Goal: Feedback & Contribution: Submit feedback/report problem

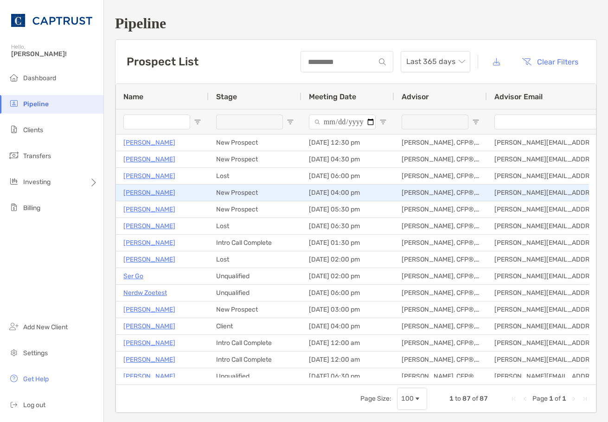
click at [144, 192] on p "[PERSON_NAME]" at bounding box center [149, 193] width 52 height 12
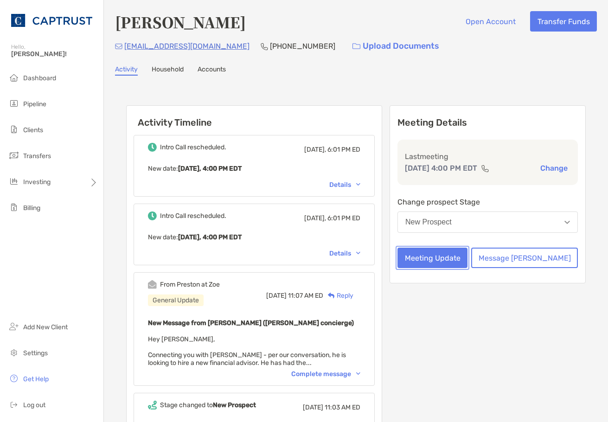
click at [467, 259] on button "Meeting Update" at bounding box center [432, 258] width 70 height 20
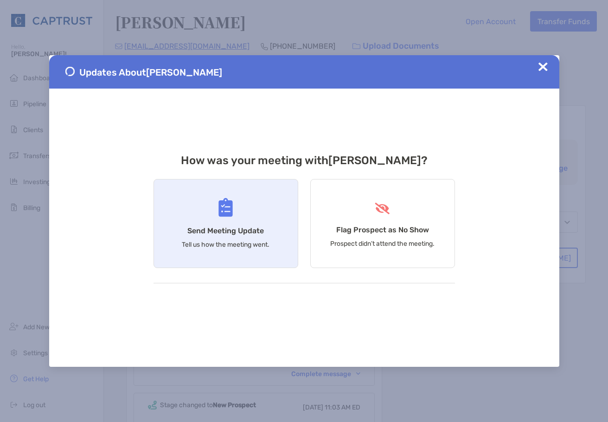
click at [167, 220] on div "Send Meeting Update Tell us how the meeting went." at bounding box center [225, 223] width 145 height 89
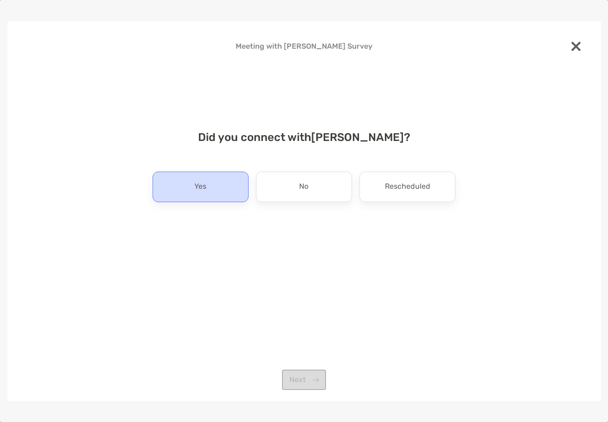
click at [195, 192] on p "Yes" at bounding box center [200, 186] width 12 height 15
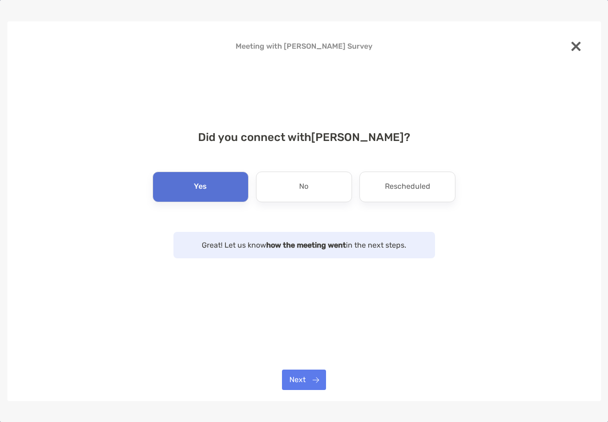
click at [303, 368] on div "Meeting with Ken Brancik Survey Did you connect with Ken Brancik ? Yes No Resch…" at bounding box center [304, 211] width 594 height 380
click at [315, 390] on div "Meeting with Ken Brancik Survey Did you connect with Ken Brancik ? Yes No Resch…" at bounding box center [304, 211] width 594 height 380
click at [309, 380] on button "Next" at bounding box center [304, 380] width 44 height 20
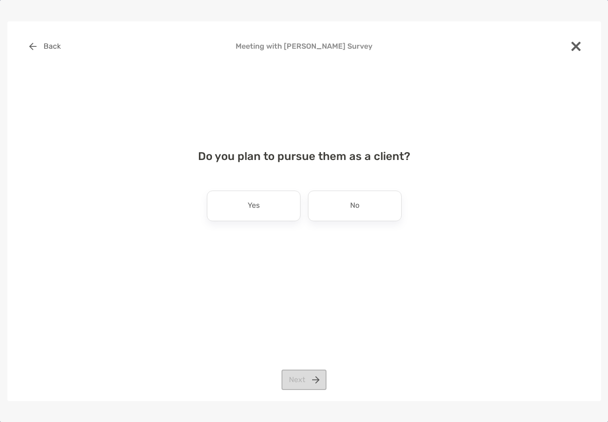
drag, startPoint x: 360, startPoint y: 214, endPoint x: 358, endPoint y: 221, distance: 7.1
click at [360, 216] on div "No" at bounding box center [355, 206] width 94 height 31
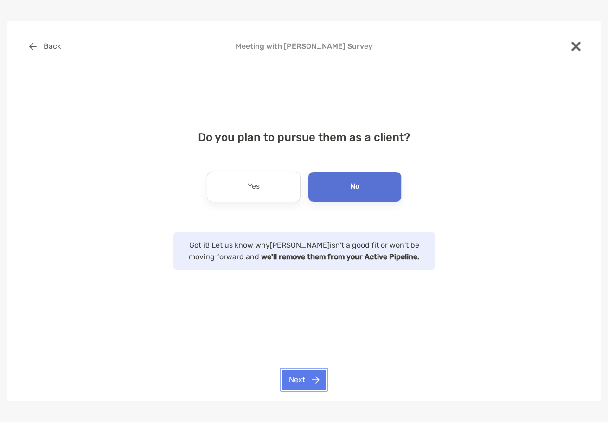
click at [304, 383] on button "Next" at bounding box center [303, 380] width 45 height 20
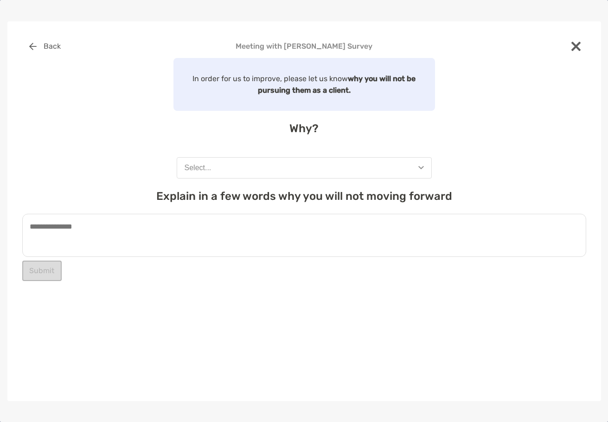
click at [294, 168] on button "Select..." at bounding box center [304, 167] width 255 height 21
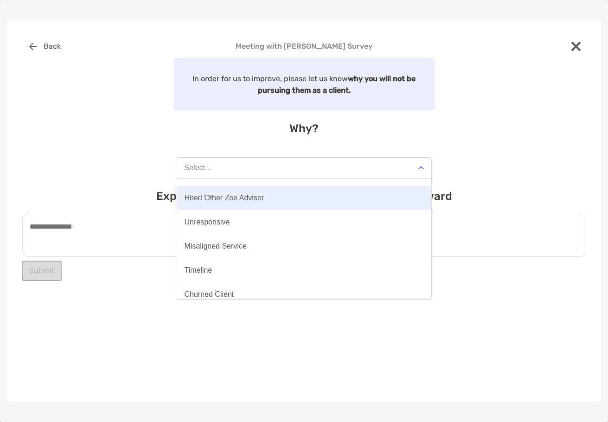
scroll to position [72, 0]
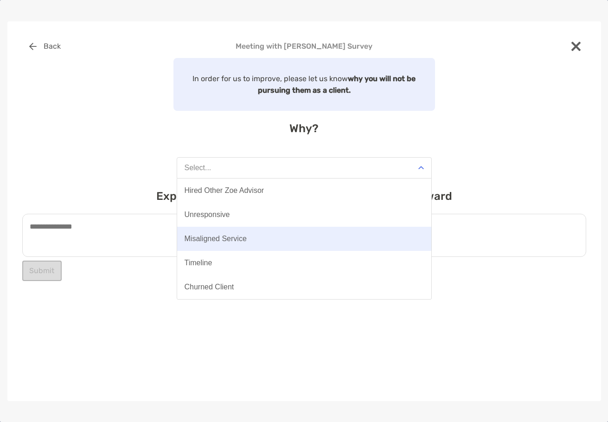
click at [221, 236] on div "Misaligned Service" at bounding box center [216, 239] width 62 height 8
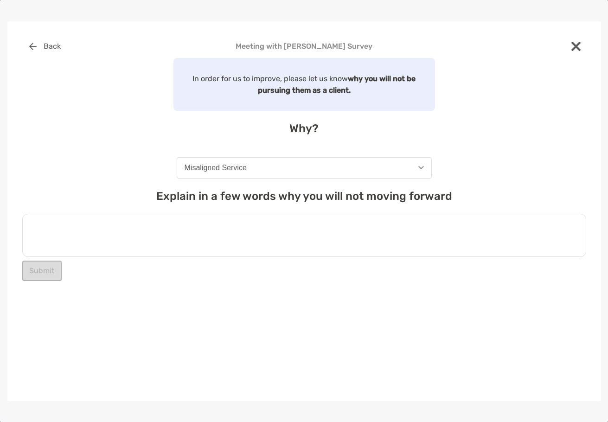
click at [129, 244] on textarea at bounding box center [304, 235] width 564 height 43
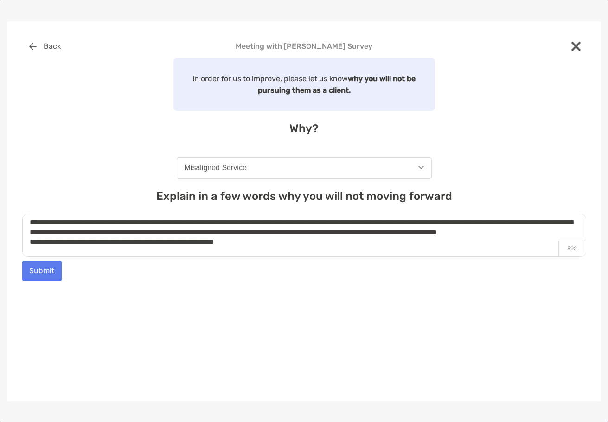
scroll to position [0, 0]
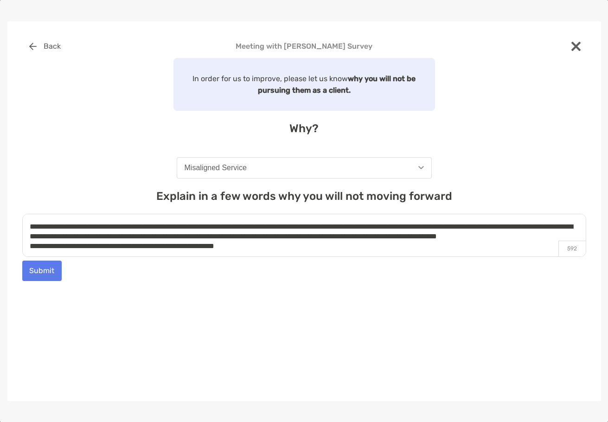
drag, startPoint x: 192, startPoint y: 221, endPoint x: 92, endPoint y: 223, distance: 99.7
click at [92, 223] on textarea "**********" at bounding box center [304, 235] width 564 height 43
type textarea "**********"
click at [46, 269] on button "Submit" at bounding box center [41, 271] width 39 height 20
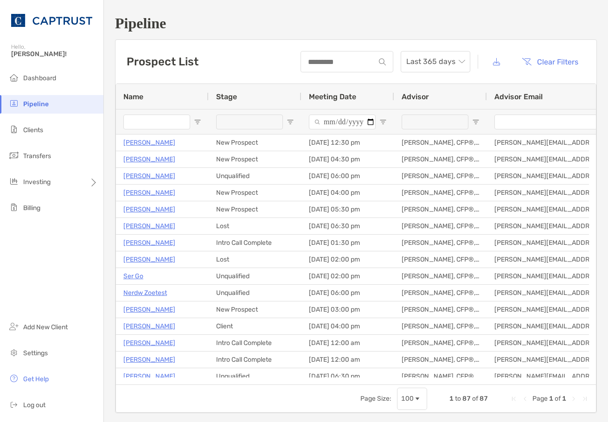
click at [292, 125] on span "Open Filter Menu" at bounding box center [290, 121] width 7 height 7
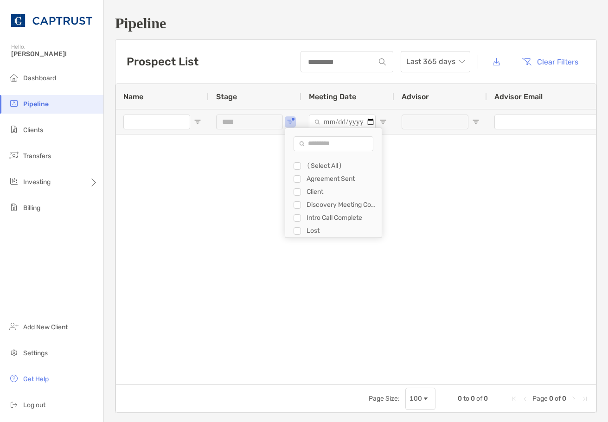
click at [313, 206] on div "Discovery Meeting Complete" at bounding box center [342, 205] width 70 height 8
click at [306, 182] on div "Agreement Sent" at bounding box center [338, 178] width 88 height 13
click at [317, 177] on div "Agreement Sent" at bounding box center [342, 179] width 70 height 8
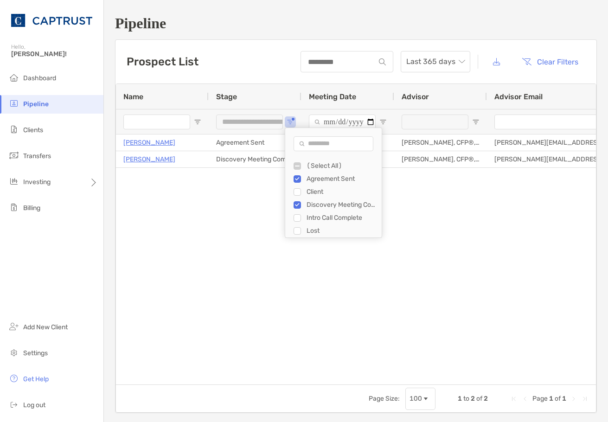
click at [326, 222] on div "Intro Call Complete" at bounding box center [338, 217] width 88 height 13
drag, startPoint x: 345, startPoint y: 216, endPoint x: 369, endPoint y: 211, distance: 24.5
click at [345, 216] on div "Intro Call Complete" at bounding box center [342, 218] width 70 height 8
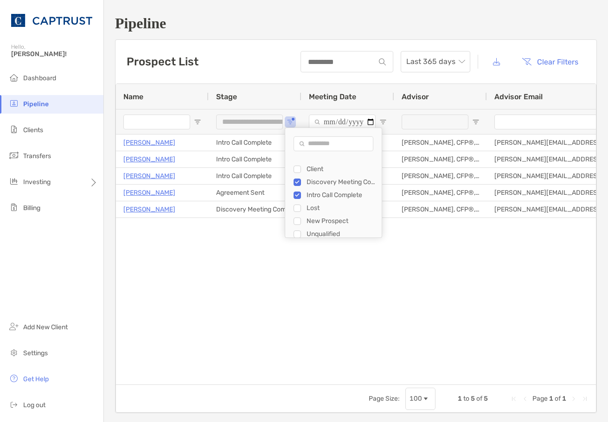
scroll to position [26, 0]
click at [345, 219] on div "New Prospect" at bounding box center [342, 218] width 70 height 8
type input "**********"
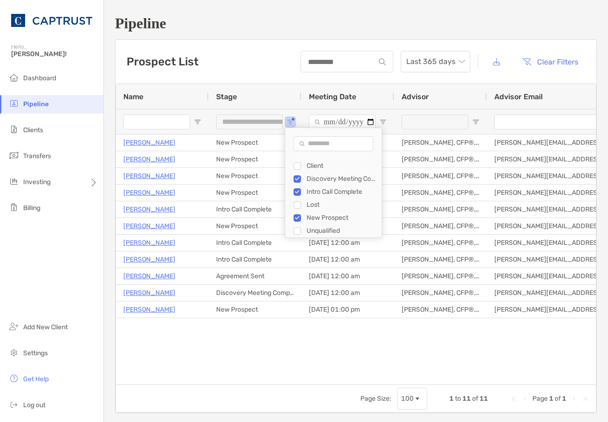
click at [363, 340] on div "Jonathan Flax Discovery Meeting Complete 06/23/2025 - 12:00 am Veronica Karas, …" at bounding box center [356, 255] width 480 height 243
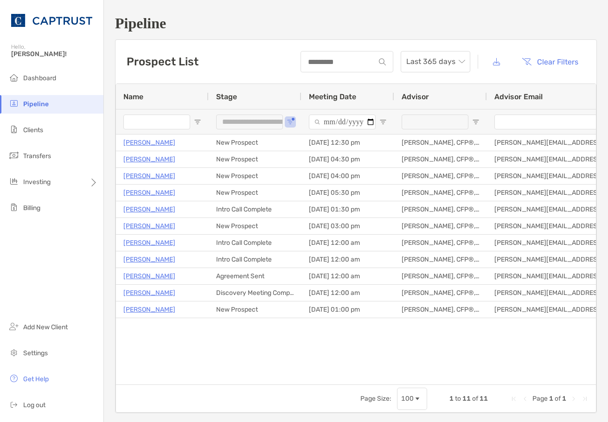
click at [215, 373] on div "Jonathan Flax Discovery Meeting Complete 06/23/2025 - 12:00 am Veronica Karas, …" at bounding box center [356, 255] width 480 height 243
